Goal: Task Accomplishment & Management: Use online tool/utility

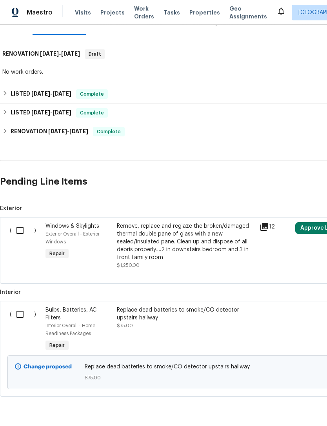
scroll to position [107, 0]
click at [22, 315] on input "checkbox" at bounding box center [23, 315] width 22 height 16
checkbox input "true"
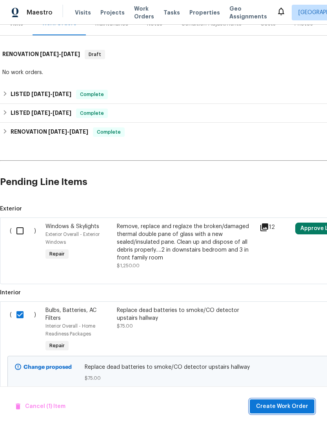
click at [281, 403] on span "Create Work Order" at bounding box center [282, 407] width 52 height 10
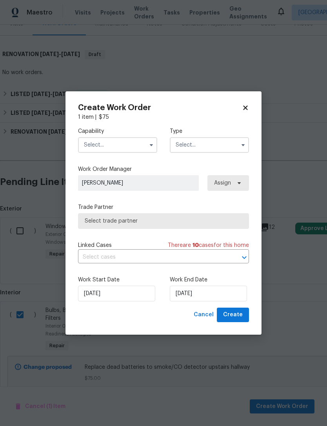
click at [127, 139] on input "text" at bounding box center [117, 145] width 79 height 16
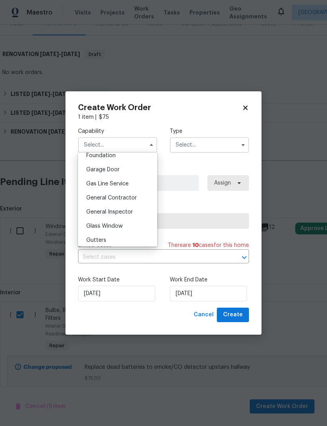
scroll to position [339, 0]
click at [140, 196] on div "General Contractor" at bounding box center [117, 198] width 75 height 14
type input "General Contractor"
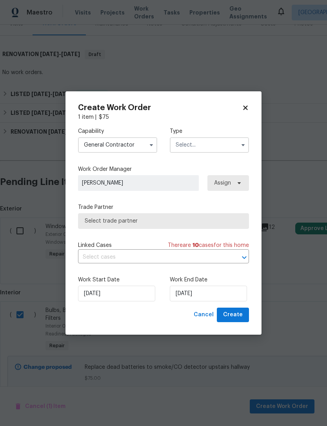
click at [200, 142] on input "text" at bounding box center [209, 145] width 79 height 16
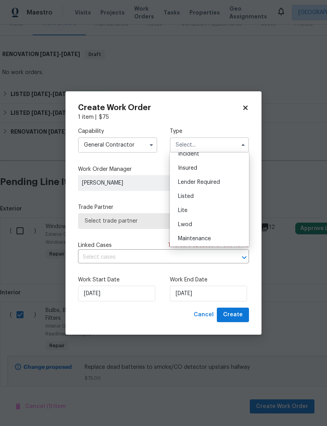
scroll to position [53, 0]
click at [220, 192] on div "Listed" at bounding box center [209, 193] width 75 height 14
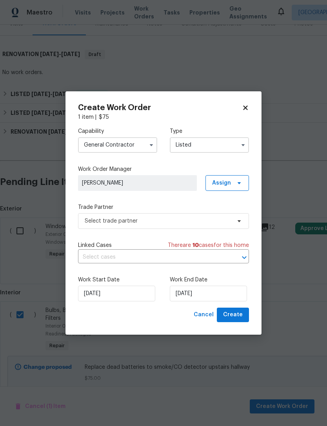
type input "Listed"
click at [240, 182] on icon at bounding box center [239, 183] width 3 height 2
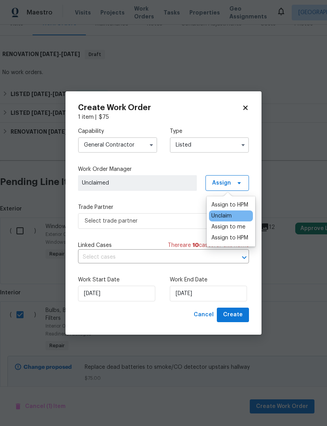
click at [243, 227] on div "Assign to me" at bounding box center [228, 227] width 34 height 8
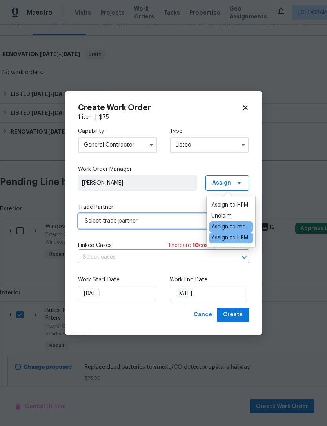
click at [176, 220] on span "Select trade partner" at bounding box center [158, 221] width 146 height 8
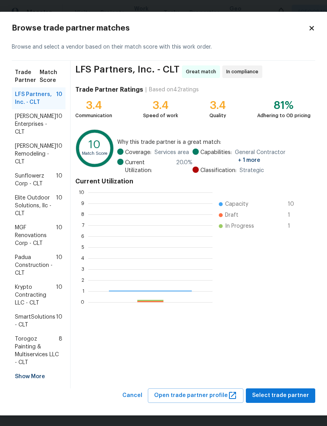
scroll to position [110, 124]
click at [59, 157] on span "10" at bounding box center [59, 154] width 6 height 24
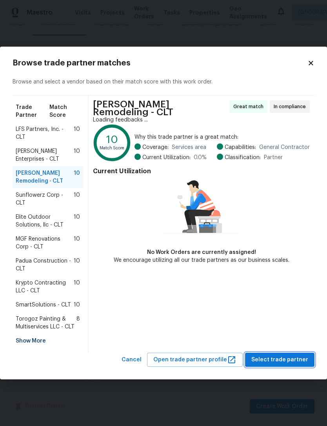
click at [289, 355] on span "Select trade partner" at bounding box center [279, 360] width 57 height 10
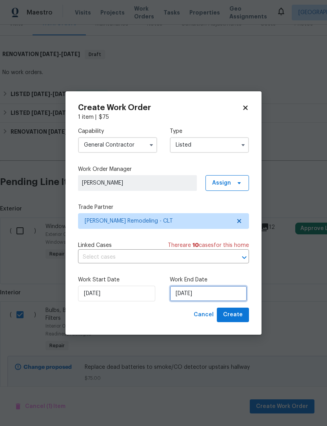
click at [229, 292] on input "[DATE]" at bounding box center [208, 294] width 77 height 16
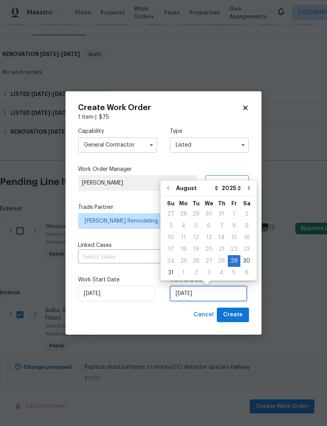
scroll to position [15, 0]
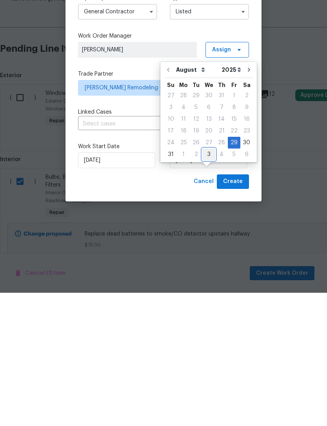
click at [206, 282] on div "3" at bounding box center [208, 287] width 13 height 11
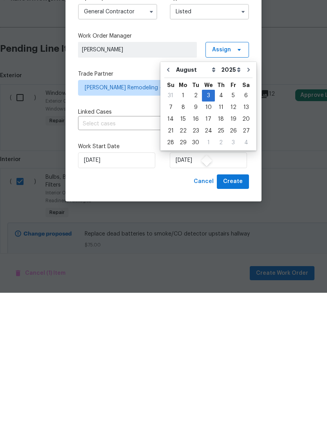
type input "[DATE]"
select select "8"
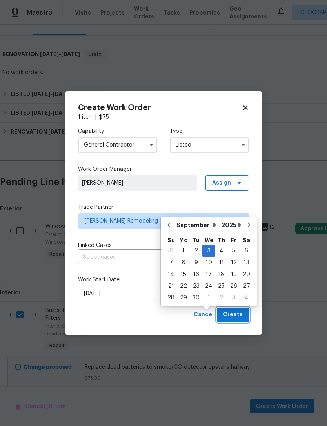
click at [245, 314] on button "Create" at bounding box center [233, 315] width 32 height 15
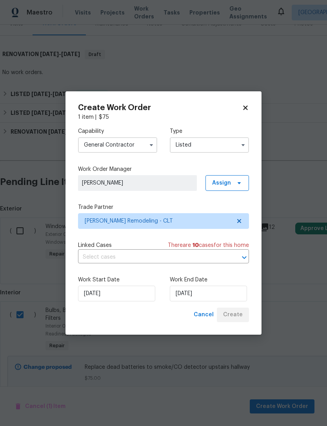
checkbox input "false"
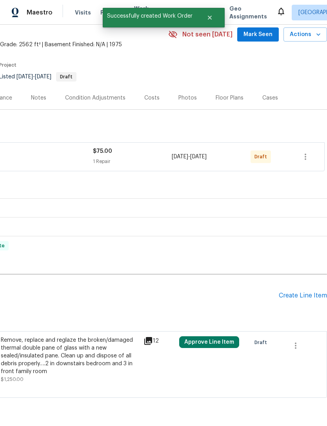
scroll to position [33, 116]
click at [306, 154] on icon "button" at bounding box center [306, 157] width 2 height 6
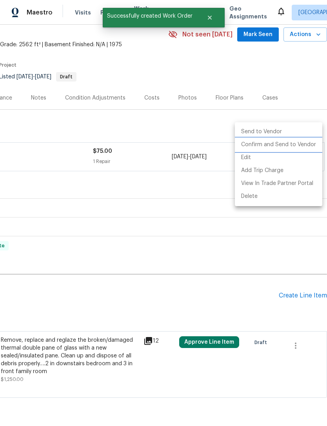
click at [297, 145] on li "Confirm and Send to Vendor" at bounding box center [278, 144] width 87 height 13
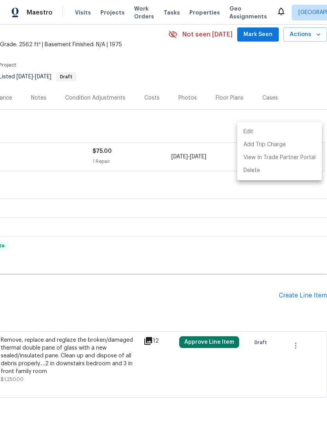
click at [307, 100] on div at bounding box center [163, 213] width 327 height 426
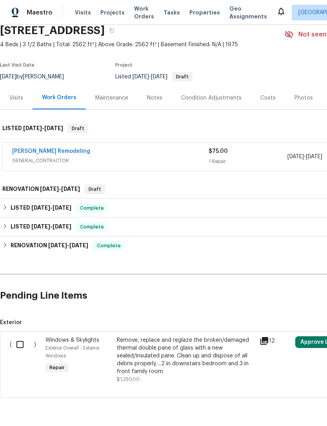
scroll to position [33, 0]
click at [56, 147] on span "[PERSON_NAME] Remodeling" at bounding box center [51, 151] width 78 height 8
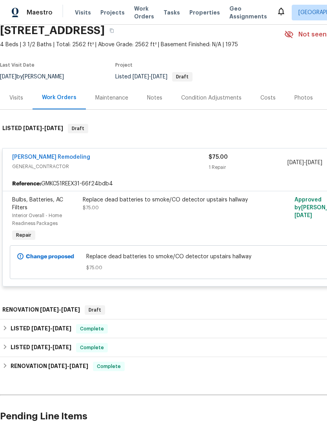
click at [45, 155] on link "[PERSON_NAME] Remodeling" at bounding box center [51, 157] width 78 height 5
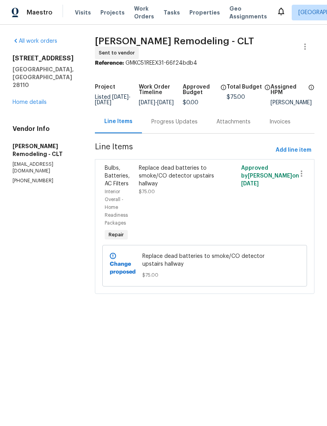
click at [177, 124] on div "Progress Updates" at bounding box center [174, 122] width 46 height 8
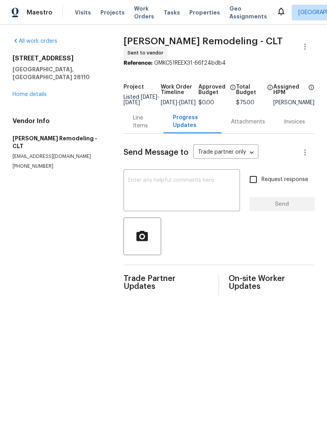
click at [215, 195] on textarea at bounding box center [181, 191] width 107 height 27
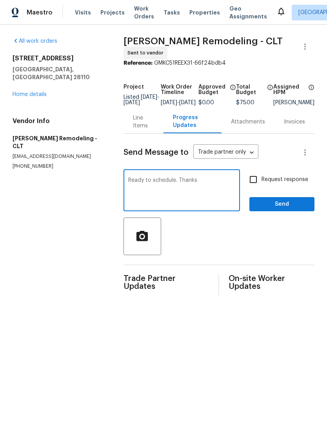
type textarea "Ready to schedule. Thanks"
click at [256, 185] on input "Request response" at bounding box center [253, 179] width 16 height 16
checkbox input "true"
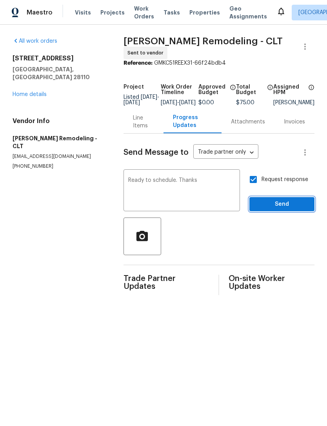
click at [273, 206] on span "Send" at bounding box center [282, 205] width 53 height 10
